Goal: Information Seeking & Learning: Learn about a topic

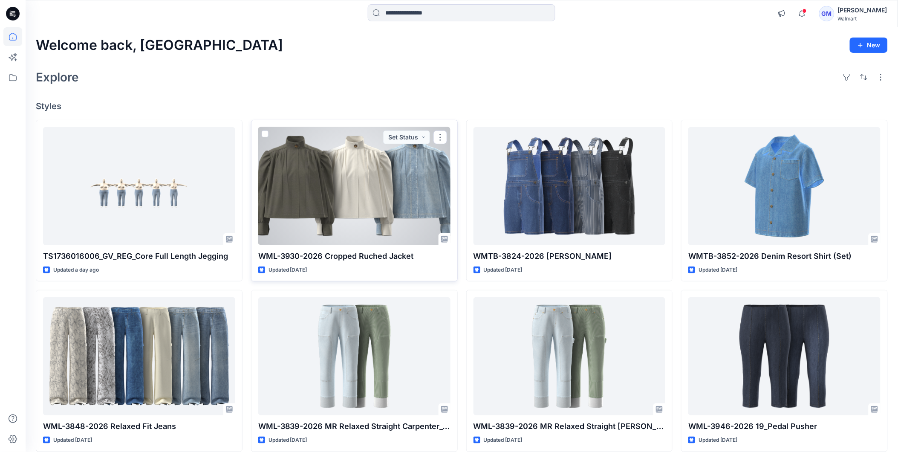
click at [331, 202] on div at bounding box center [354, 186] width 192 height 118
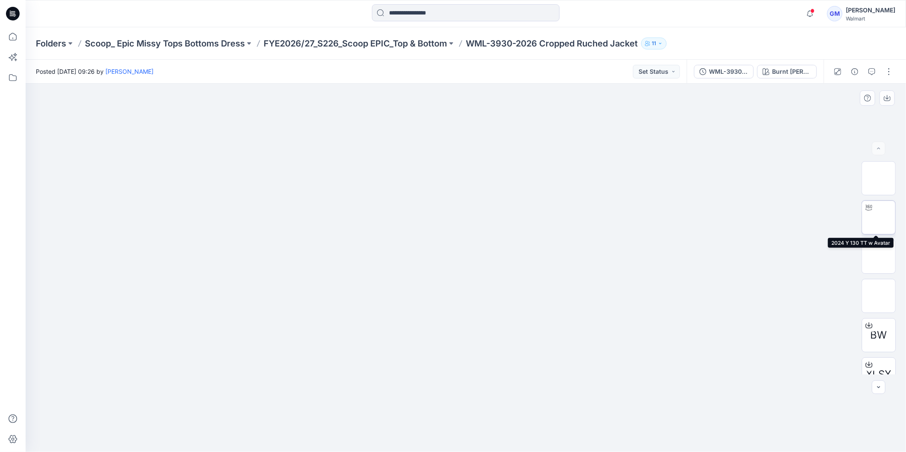
click at [878, 217] on img at bounding box center [878, 217] width 0 height 0
drag, startPoint x: 469, startPoint y: 442, endPoint x: 625, endPoint y: 420, distance: 157.1
click at [625, 420] on div at bounding box center [466, 268] width 880 height 368
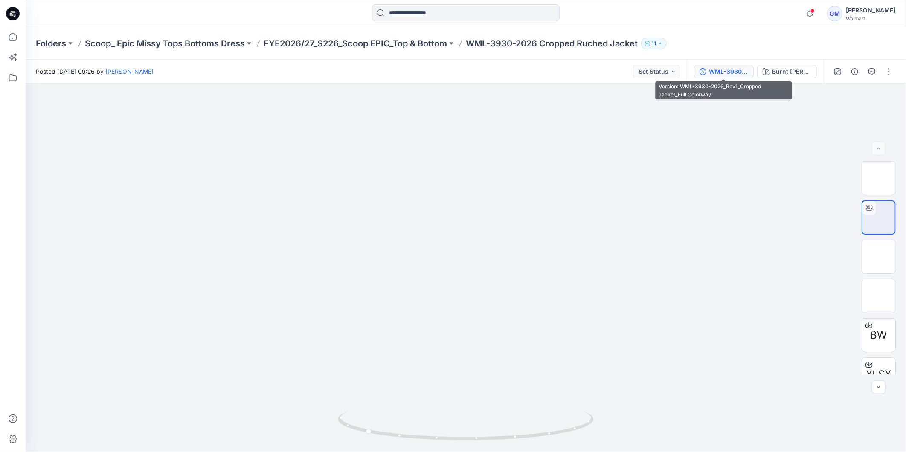
click at [730, 75] on div "WML-3930-2026_Rev1_Cropped Jacket_Full Colorway" at bounding box center [728, 71] width 39 height 9
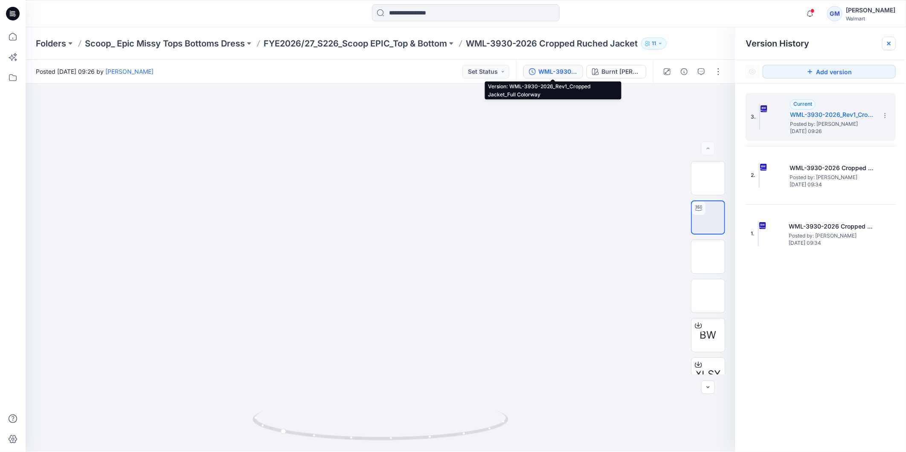
click at [891, 42] on icon at bounding box center [888, 43] width 7 height 7
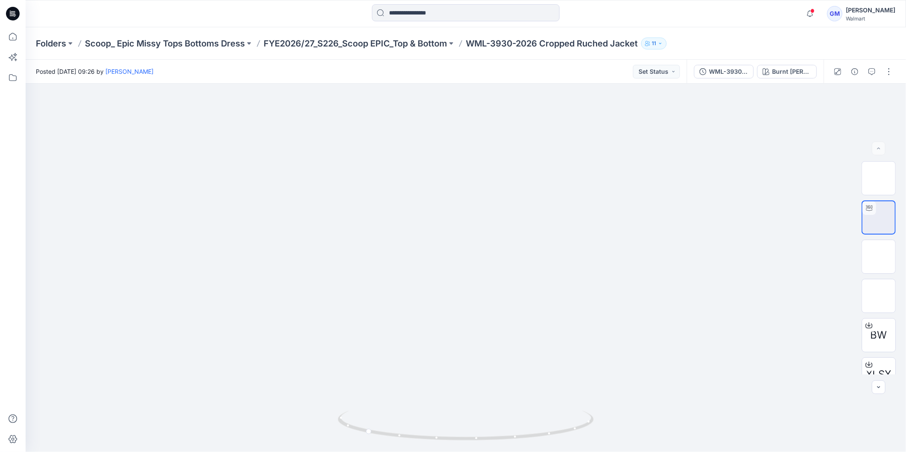
click at [14, 11] on icon at bounding box center [13, 13] width 14 height 27
